Goal: Task Accomplishment & Management: Use online tool/utility

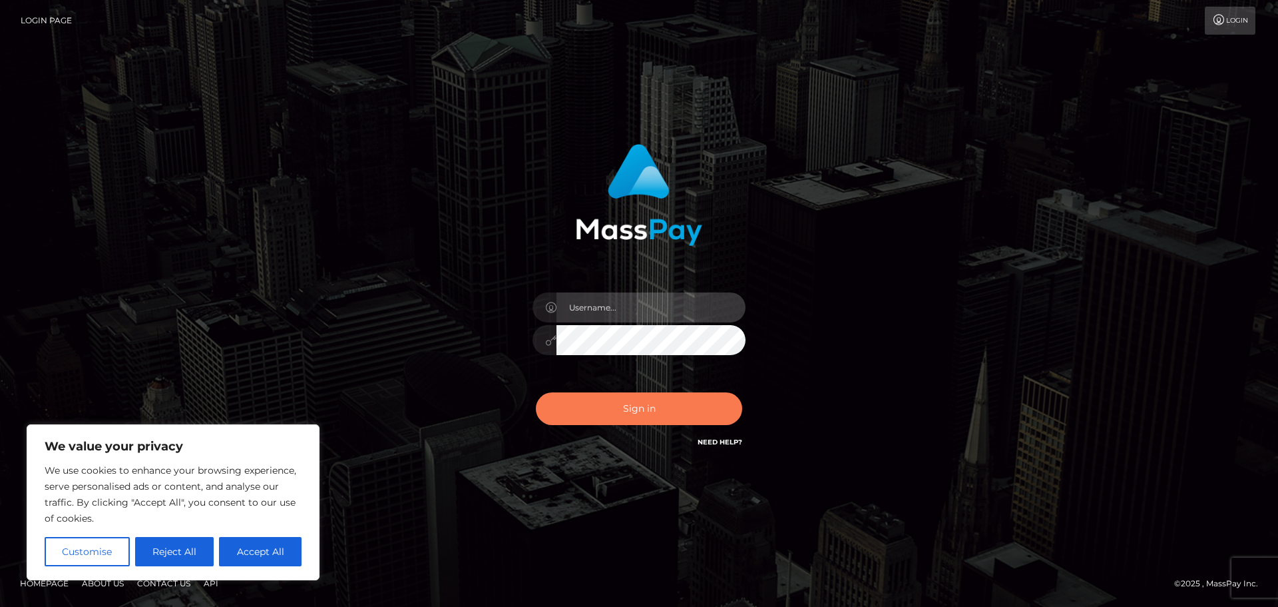
type input "Jennifer"
click at [614, 411] on button "Sign in" at bounding box center [639, 408] width 206 height 33
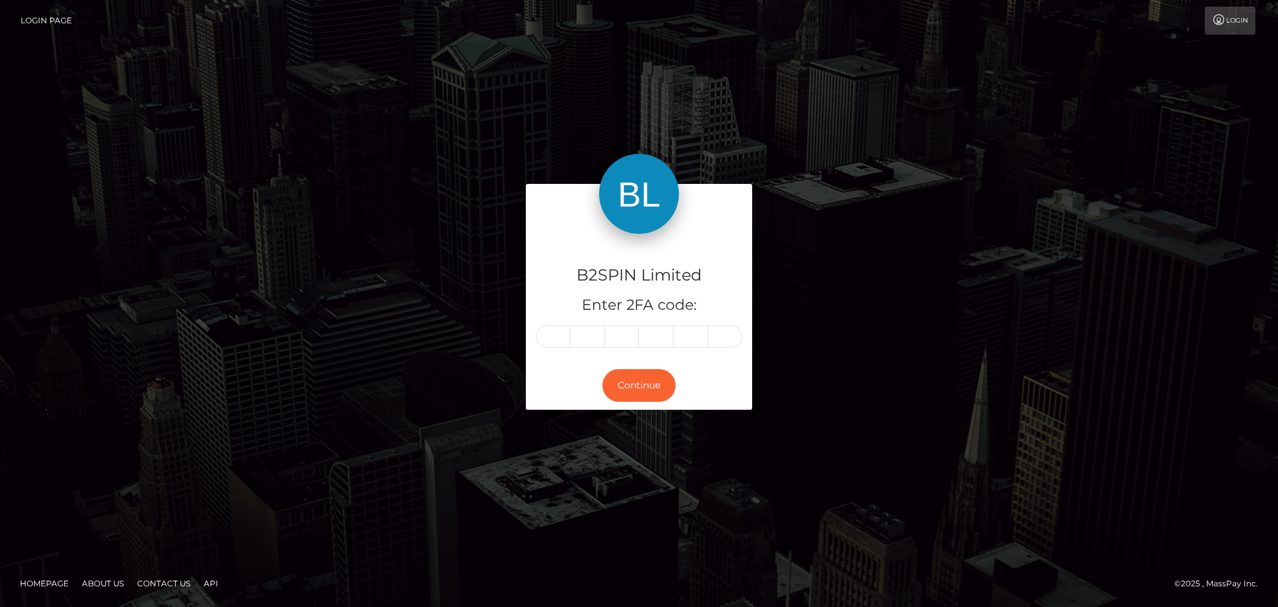
click at [554, 342] on input "text" at bounding box center [553, 336] width 35 height 23
type input "4"
type input "3"
type input "0"
type input "9"
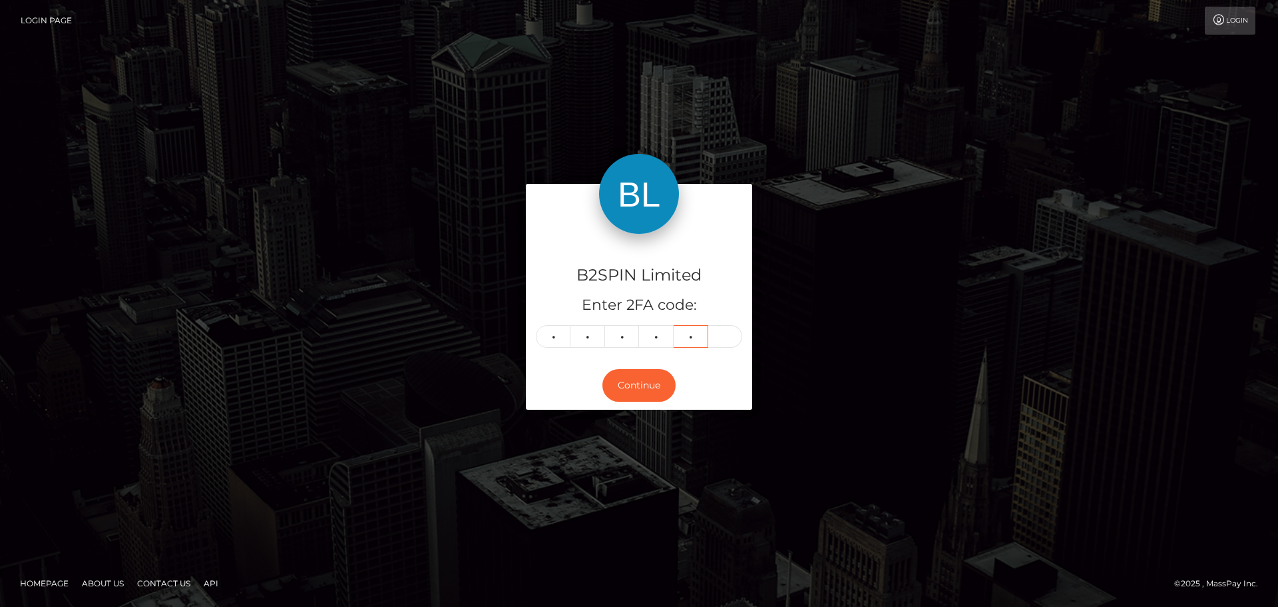
type input "1"
type input "2"
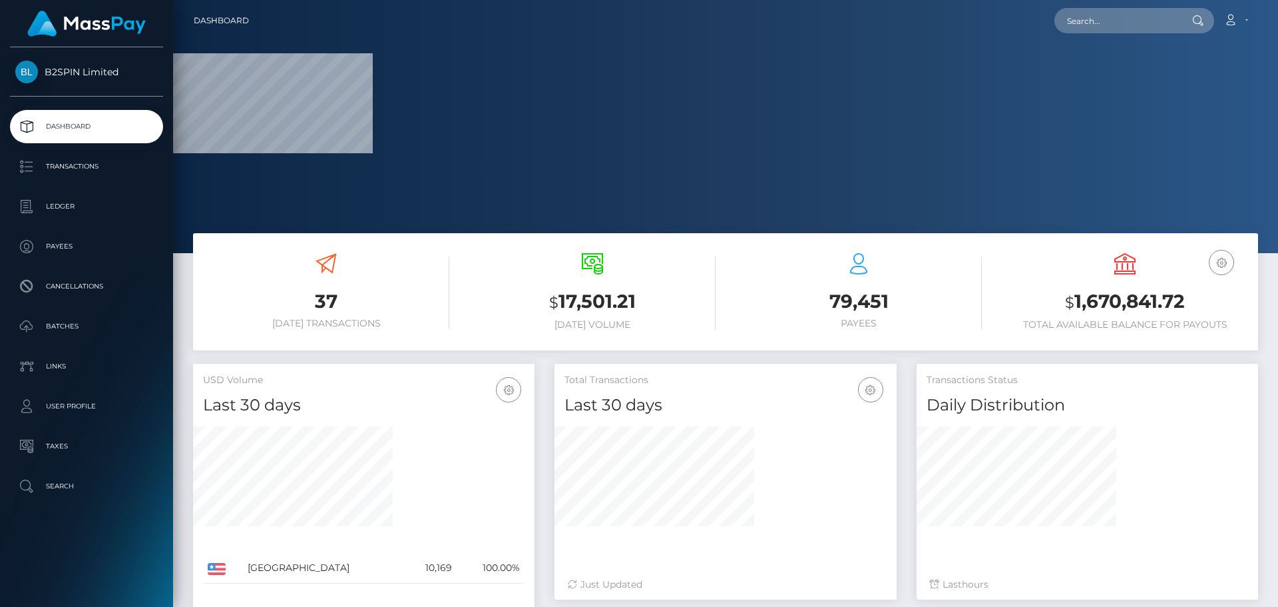
click at [893, 138] on div at bounding box center [725, 126] width 1105 height 253
click at [113, 154] on link "Transactions" at bounding box center [86, 166] width 153 height 33
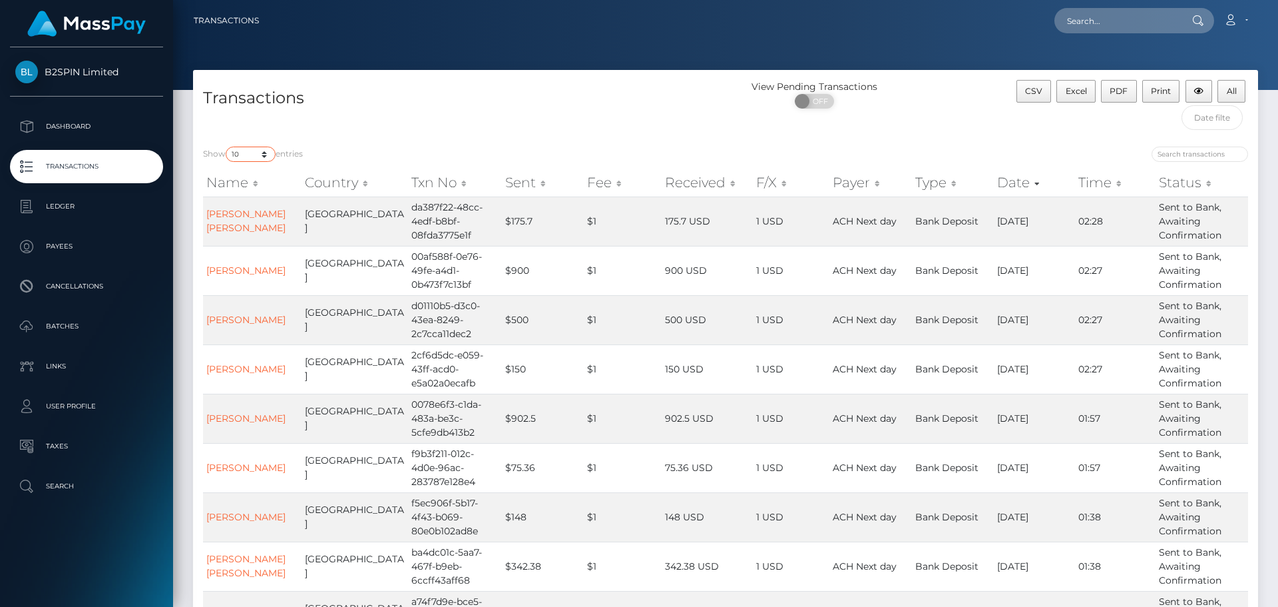
click at [273, 150] on select "10 25 50 100 250 500 1,000 3,500" at bounding box center [251, 153] width 50 height 15
select select "3500"
click at [227, 146] on select "10 25 50 100 250 500 1,000 3,500" at bounding box center [251, 153] width 50 height 15
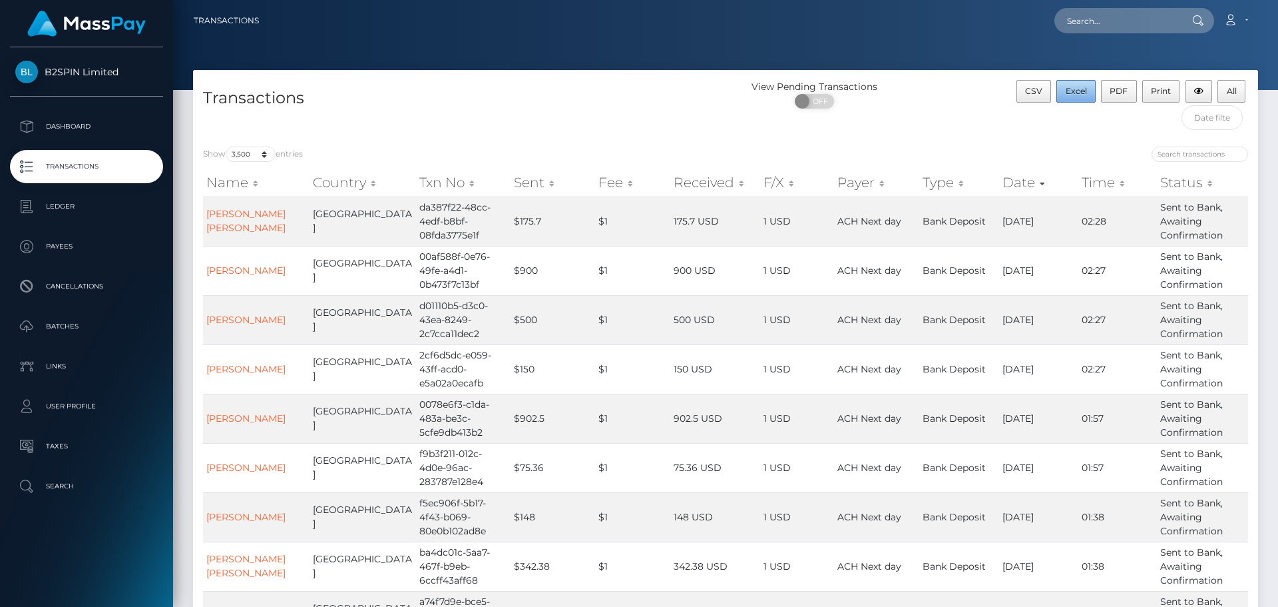
click at [1088, 80] on button "Excel" at bounding box center [1076, 91] width 39 height 23
